Goal: Task Accomplishment & Management: Manage account settings

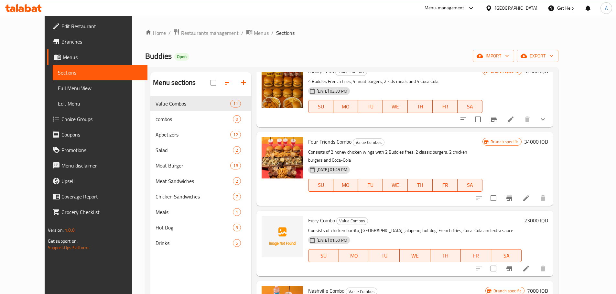
scroll to position [485, 0]
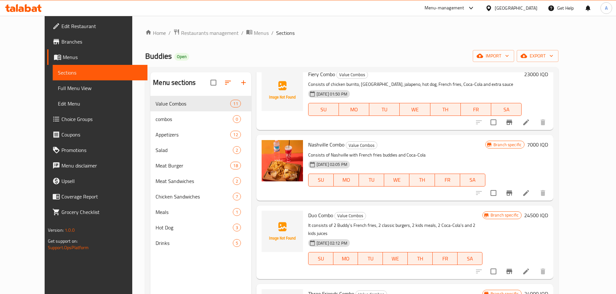
click at [308, 211] on span "Duo Combo" at bounding box center [320, 216] width 25 height 10
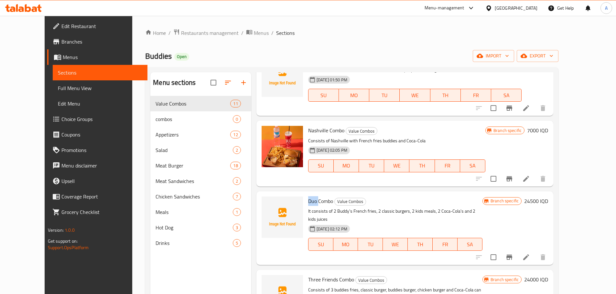
scroll to position [506, 0]
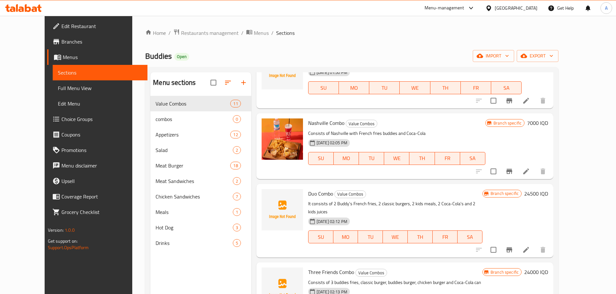
click at [308, 268] on span "Three Friends Combo" at bounding box center [331, 273] width 46 height 10
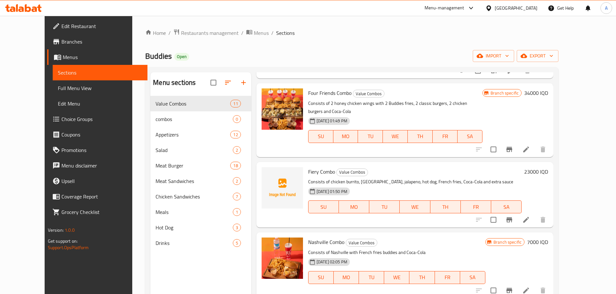
scroll to position [377, 0]
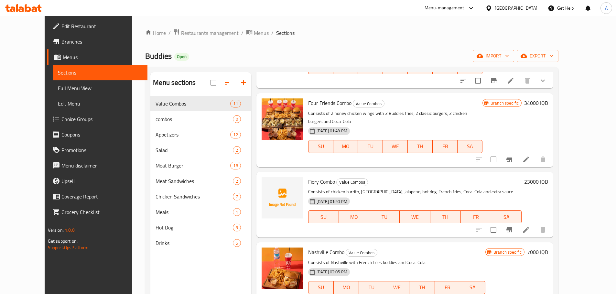
click at [308, 177] on span "Fiery Combo" at bounding box center [321, 182] width 27 height 10
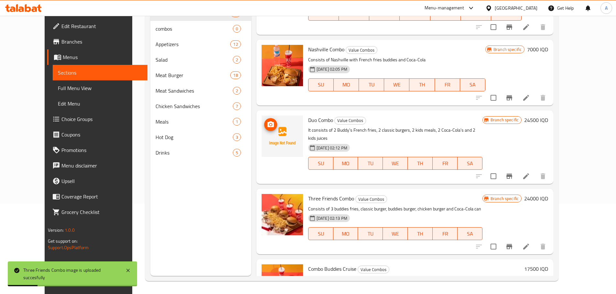
scroll to position [474, 0]
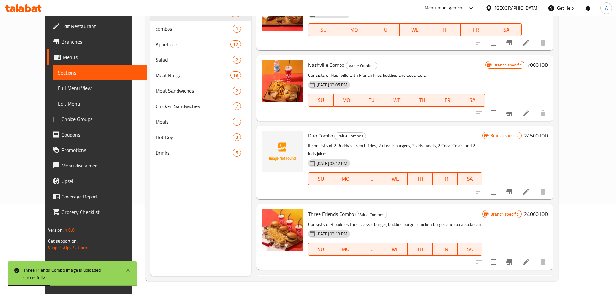
click at [308, 131] on span "Duo Combo" at bounding box center [320, 136] width 25 height 10
copy h6 "Duo Combo"
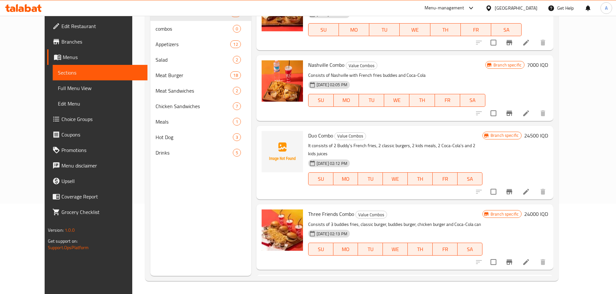
click at [276, 163] on div at bounding box center [282, 163] width 47 height 69
drag, startPoint x: 308, startPoint y: 117, endPoint x: 301, endPoint y: 115, distance: 8.0
click at [308, 129] on div "Duo Combo Value Combos It consists of 2 Buddy's French fries, 2 classic burgers…" at bounding box center [394, 163] width 179 height 69
click at [308, 131] on span "Duo Combo" at bounding box center [320, 136] width 25 height 10
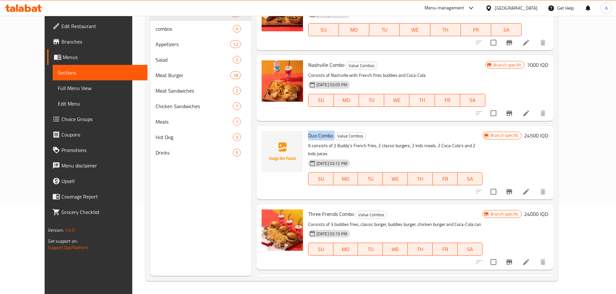
click at [308, 131] on span "Duo Combo" at bounding box center [320, 136] width 25 height 10
copy h6 "Duo Combo"
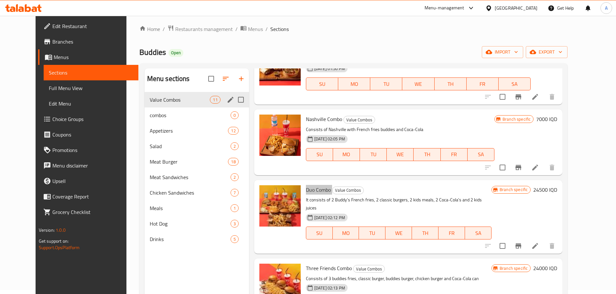
scroll to position [0, 0]
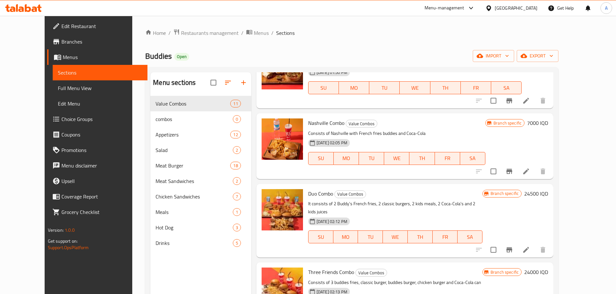
click at [182, 13] on div "Menu-management [GEOGRAPHIC_DATA] Get Help A" at bounding box center [308, 8] width 616 height 16
click at [181, 36] on span "Restaurants management" at bounding box center [210, 33] width 58 height 8
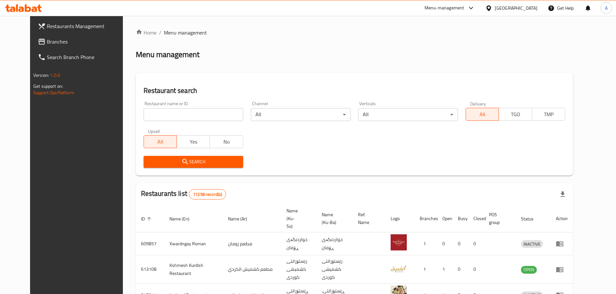
click at [151, 119] on div at bounding box center [308, 147] width 616 height 294
click at [153, 115] on input "search" at bounding box center [193, 114] width 100 height 13
type input "ش"
click button "Search" at bounding box center [193, 162] width 100 height 12
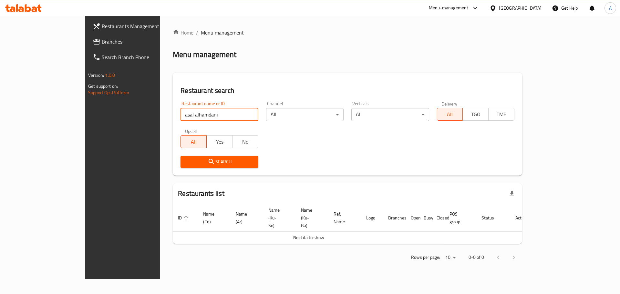
drag, startPoint x: 95, startPoint y: 121, endPoint x: 76, endPoint y: 123, distance: 19.2
click at [85, 123] on div "Restaurants Management Branches Search Branch Phone Version: 1.0.0 Get support …" at bounding box center [310, 147] width 450 height 263
click button "Search" at bounding box center [220, 162] width 78 height 12
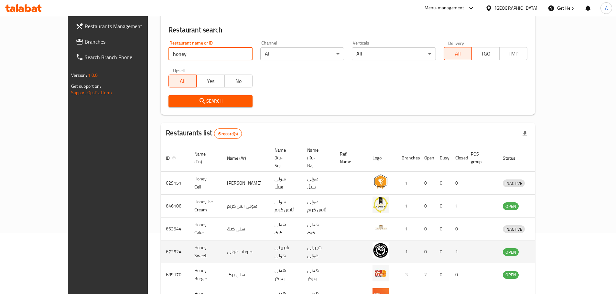
scroll to position [96, 0]
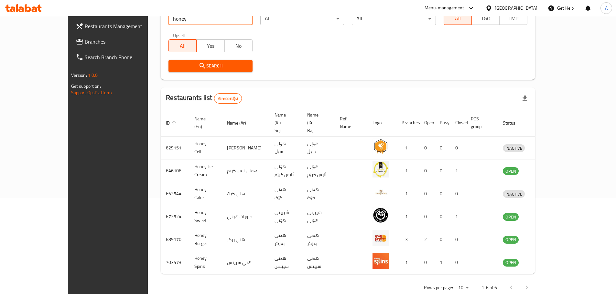
click at [68, 25] on div "Restaurants Management Branches Search Branch Phone Version: 1.0.0 Get support …" at bounding box center [308, 114] width 480 height 389
click button "Search" at bounding box center [210, 66] width 84 height 12
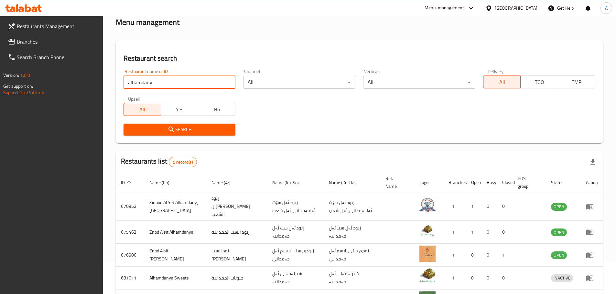
scroll to position [0, 0]
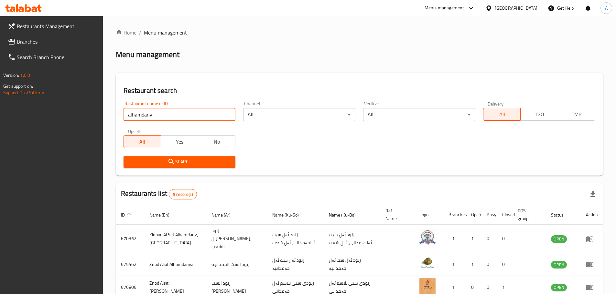
click at [159, 118] on input "alhamdany" at bounding box center [179, 114] width 112 height 13
type input "alhamdany hony"
click button "Search" at bounding box center [179, 162] width 112 height 12
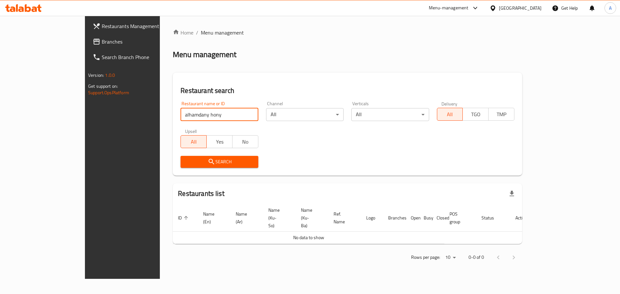
drag, startPoint x: 181, startPoint y: 119, endPoint x: 128, endPoint y: 122, distance: 53.1
click at [177, 122] on div "Restaurant name or ID alhamdany hony Restaurant name or ID" at bounding box center [219, 111] width 85 height 27
paste input "Alhamdani Assal - 100 Matri"
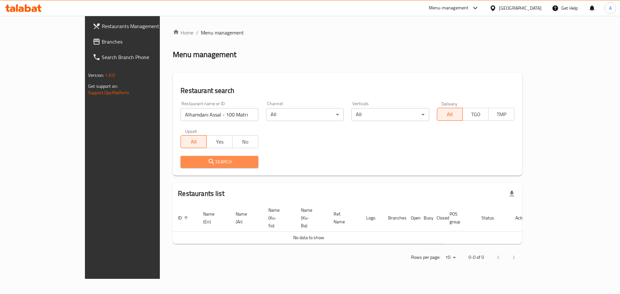
click at [186, 163] on span "Search" at bounding box center [219, 162] width 67 height 8
click at [183, 121] on div "Restaurant name or ID Alhamdani Assal - 100 Matri Restaurant name or ID" at bounding box center [219, 111] width 85 height 27
click at [181, 114] on input "Alhamdani Assal - 100 Matri" at bounding box center [220, 114] width 78 height 13
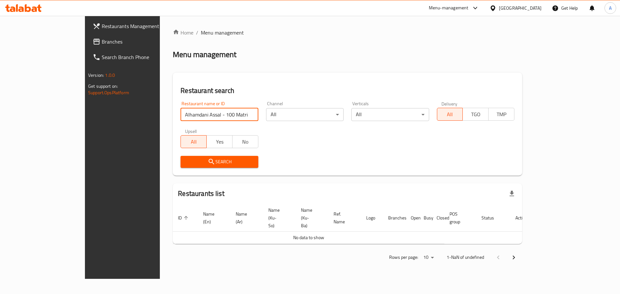
click at [181, 114] on input "Alhamdani Assal - 100 Matri" at bounding box center [220, 114] width 78 height 13
type input "Alhamdani Assal"
click button "Search" at bounding box center [220, 162] width 78 height 12
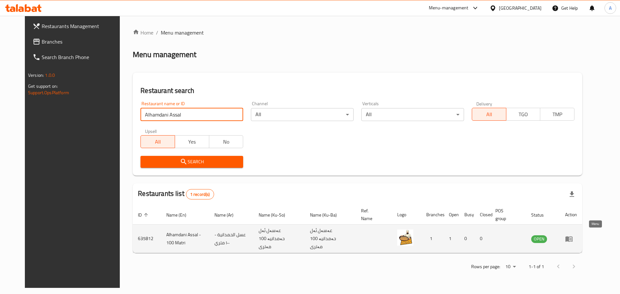
click at [573, 239] on icon "enhanced table" at bounding box center [569, 239] width 8 height 8
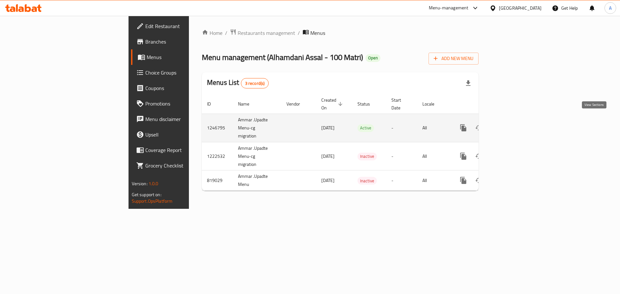
click at [514, 124] on icon "enhanced table" at bounding box center [510, 128] width 8 height 8
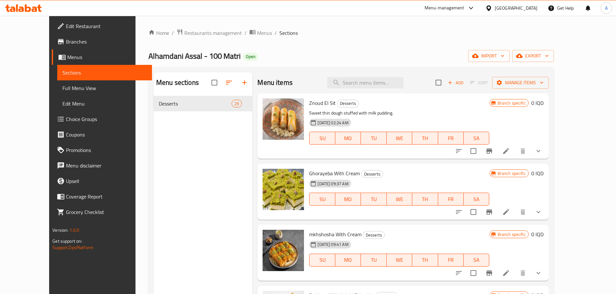
click at [548, 155] on div "Znoud El Sit Desserts Sweet thin dough stuffed with milk pudding. [DATE] 02:24 …" at bounding box center [402, 126] width 291 height 66
click at [542, 153] on icon "show more" at bounding box center [538, 151] width 8 height 8
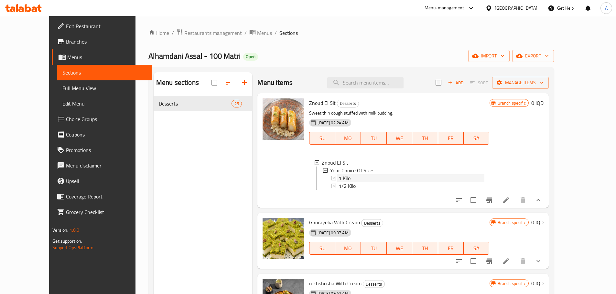
click at [338, 180] on span "1 Kilo" at bounding box center [344, 178] width 12 height 8
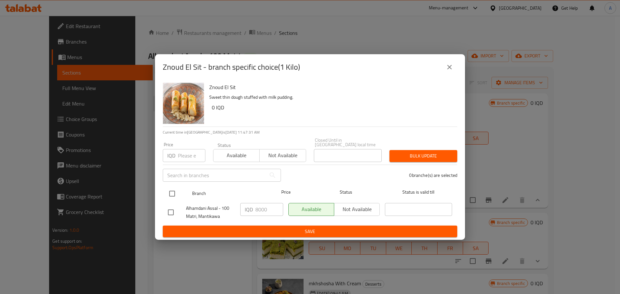
click at [174, 197] on input "checkbox" at bounding box center [172, 194] width 14 height 14
checkbox input "true"
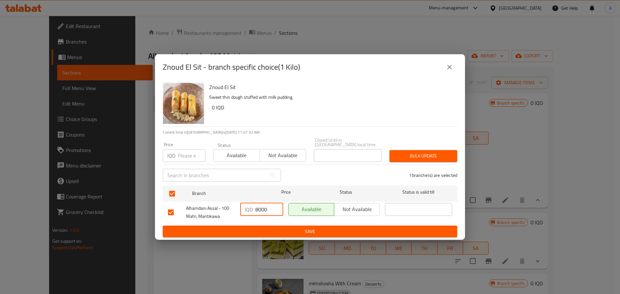
click at [259, 206] on input "8000" at bounding box center [270, 209] width 28 height 13
type input "10000"
click at [265, 222] on ul "Branch Price Status Status is valid till Alhamdani Assal - 100 Matri, Mantikawa…" at bounding box center [310, 204] width 295 height 43
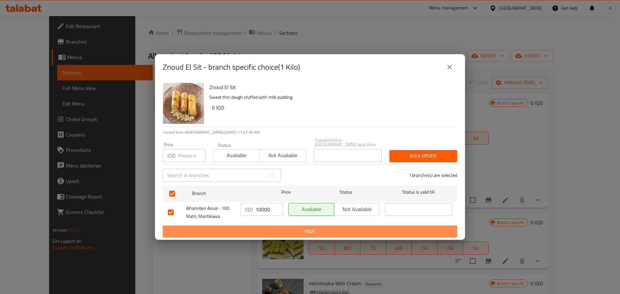
click at [269, 228] on span "Save" at bounding box center [310, 232] width 284 height 8
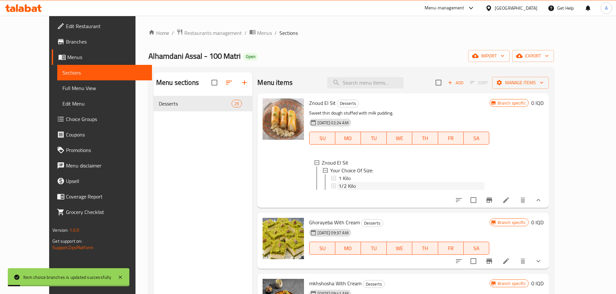
click at [338, 185] on span "1/2 Kilo" at bounding box center [346, 186] width 17 height 8
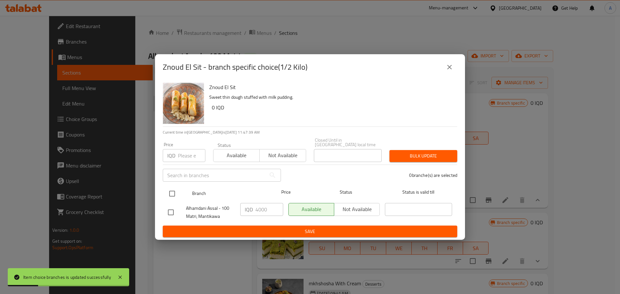
click at [172, 187] on input "checkbox" at bounding box center [172, 194] width 14 height 14
checkbox input "true"
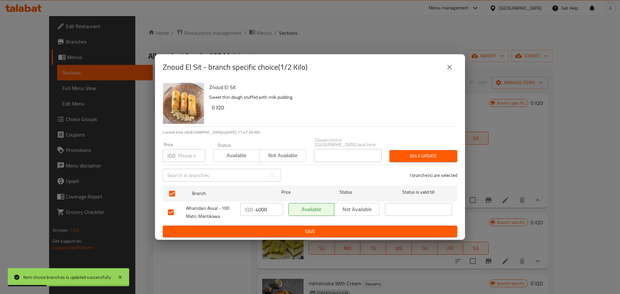
click at [262, 203] on input "4000" at bounding box center [270, 209] width 28 height 13
click at [261, 203] on input "4000" at bounding box center [270, 209] width 28 height 13
type input "5000"
click at [280, 229] on span "Save" at bounding box center [310, 232] width 284 height 8
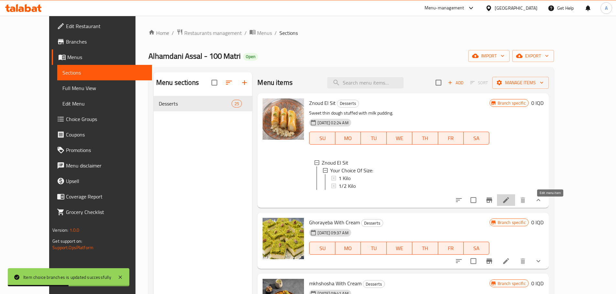
click at [510, 201] on icon at bounding box center [506, 200] width 8 height 8
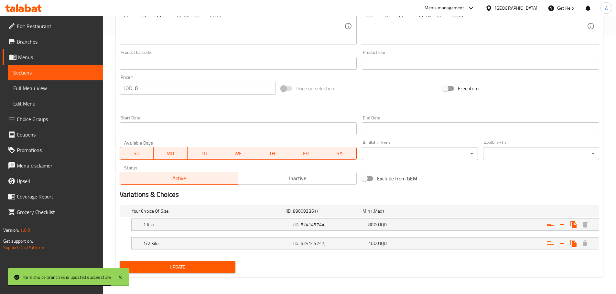
scroll to position [260, 0]
click at [369, 215] on span "8000" at bounding box center [365, 210] width 7 height 8
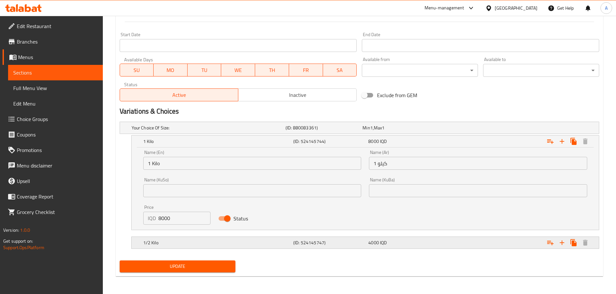
scroll to position [343, 0]
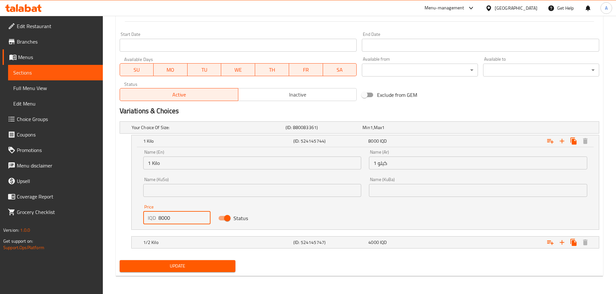
drag, startPoint x: 173, startPoint y: 216, endPoint x: 140, endPoint y: 223, distance: 34.0
click at [140, 223] on div "Price IQD 8000 Price" at bounding box center [176, 214] width 75 height 27
type input "10000"
click at [377, 135] on div "1/2 Kilo (ID: 524145747) 4000 IQD" at bounding box center [361, 128] width 462 height 14
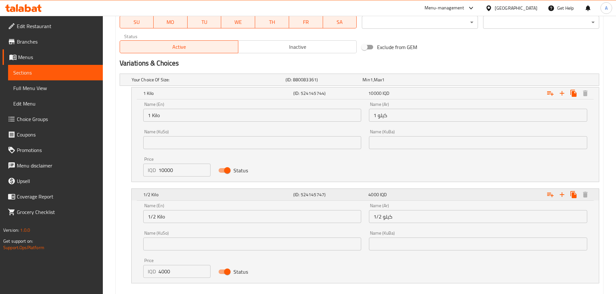
scroll to position [426, 0]
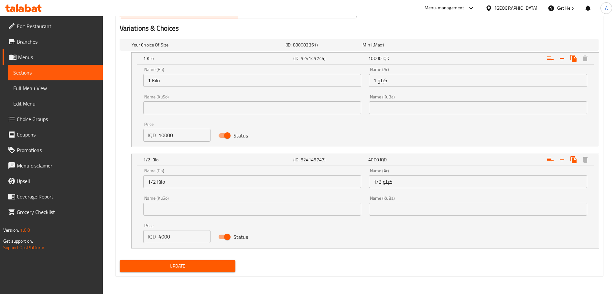
drag, startPoint x: 170, startPoint y: 241, endPoint x: 128, endPoint y: 242, distance: 42.3
click at [128, 242] on div "1/2 Kilo (ID: 524145747) 4000 IQD Name (En) 1/2 Kilo Name (En) Name (Ar) 1/2 كي…" at bounding box center [359, 201] width 479 height 95
type input "5000"
click at [145, 259] on div "Update" at bounding box center [177, 266] width 121 height 17
click at [146, 261] on button "Update" at bounding box center [178, 266] width 116 height 12
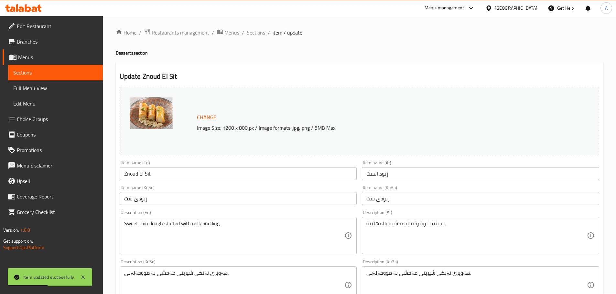
scroll to position [0, 0]
click at [260, 33] on span "Sections" at bounding box center [256, 33] width 18 height 8
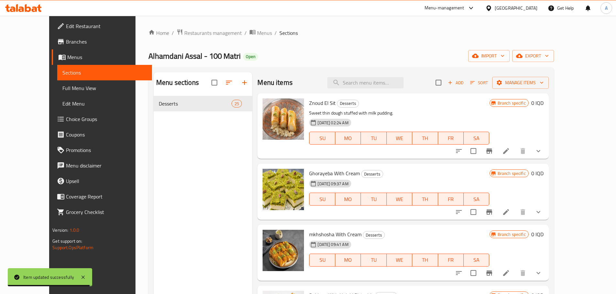
click at [546, 153] on button "show more" at bounding box center [538, 151] width 16 height 16
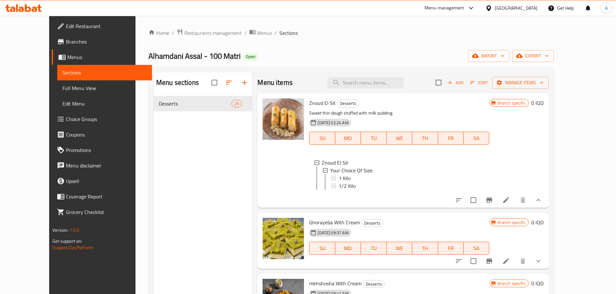
click at [154, 61] on span "Alhamdani Assal - 100 Matri" at bounding box center [194, 56] width 92 height 15
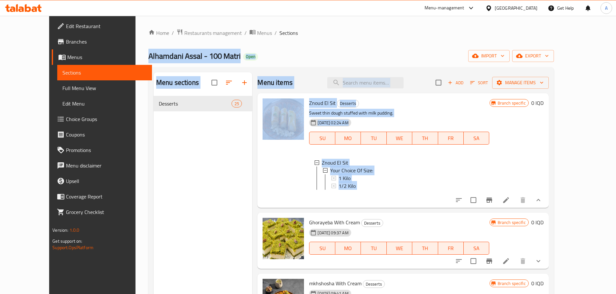
drag, startPoint x: 154, startPoint y: 61, endPoint x: 501, endPoint y: 195, distance: 372.2
click at [501, 195] on div "Home / Restaurants management / Menus / Sections Alhamdani Assal - 100 Matri Op…" at bounding box center [350, 200] width 405 height 343
